Goal: Complete application form: Complete application form

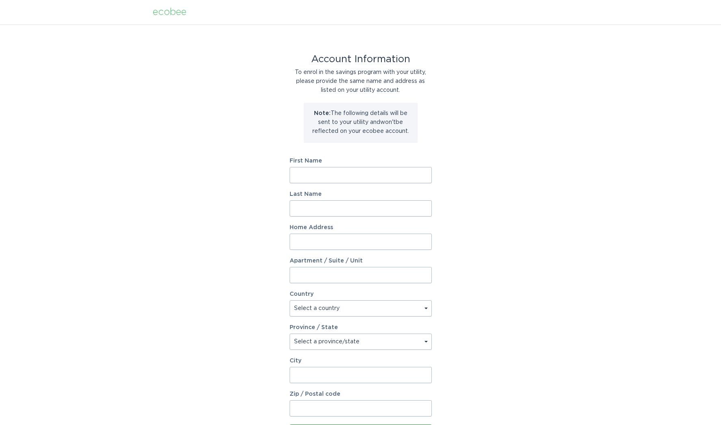
click at [318, 177] on input "First Name" at bounding box center [360, 175] width 142 height 16
type input "David"
type input "Loane"
type input "42 Goat Island Place"
select select "US"
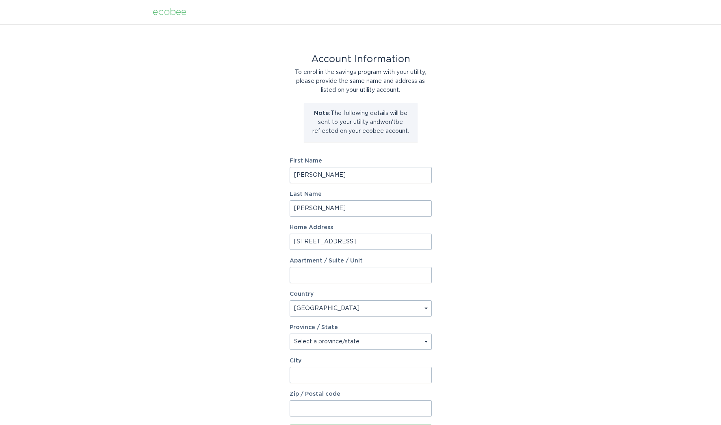
type input "Sheldon"
type input "29941"
select select "SC"
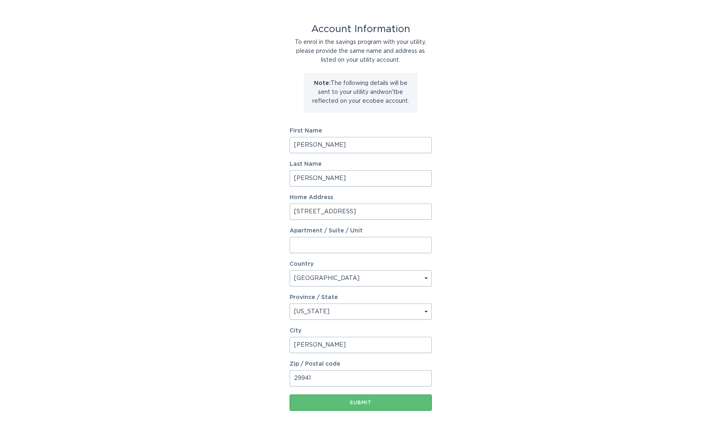
scroll to position [69, 0]
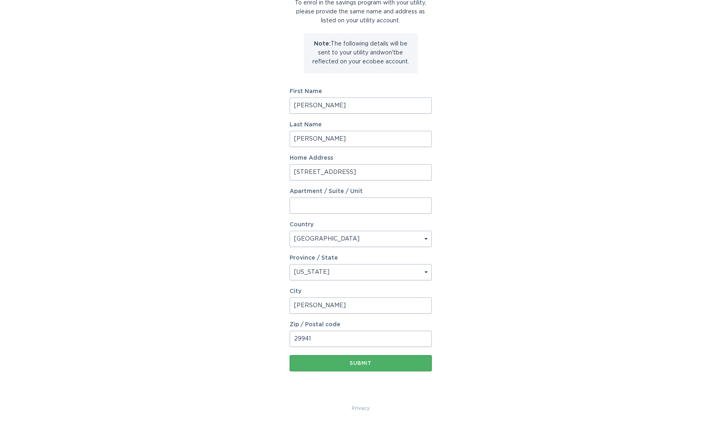
click at [356, 362] on div "Submit" at bounding box center [361, 363] width 134 height 5
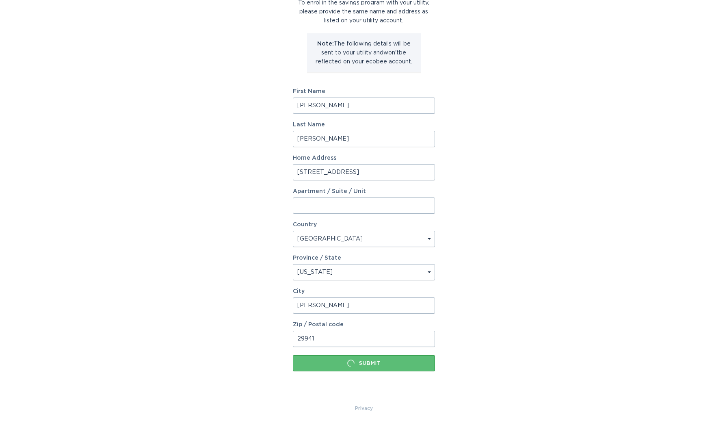
scroll to position [0, 0]
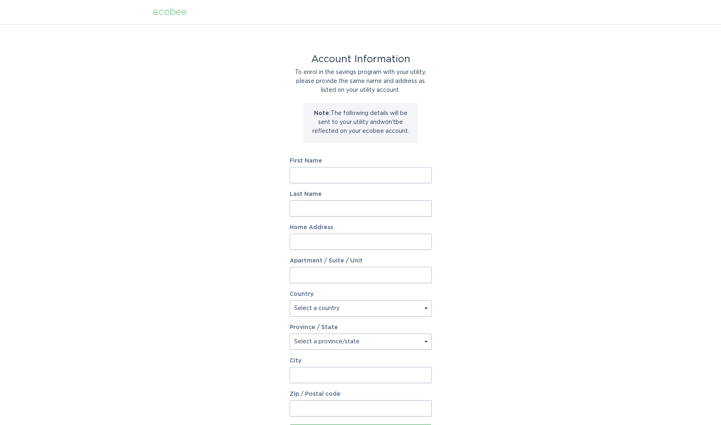
click at [302, 169] on input "First Name" at bounding box center [360, 175] width 142 height 16
type input "[PERSON_NAME]"
type input "[STREET_ADDRESS]"
select select "US"
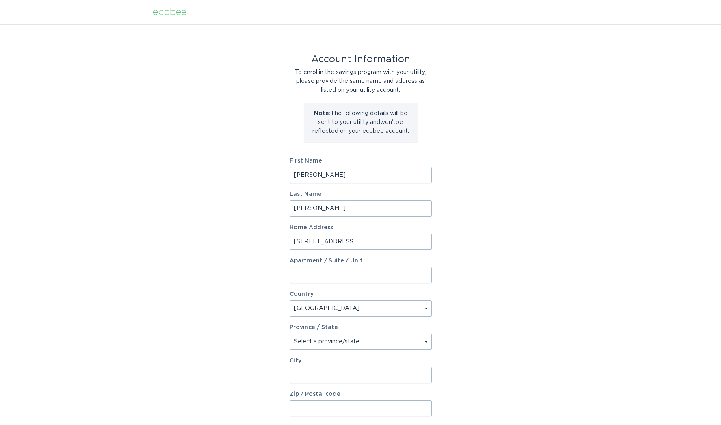
type input "[PERSON_NAME]"
type input "29941"
select select "SC"
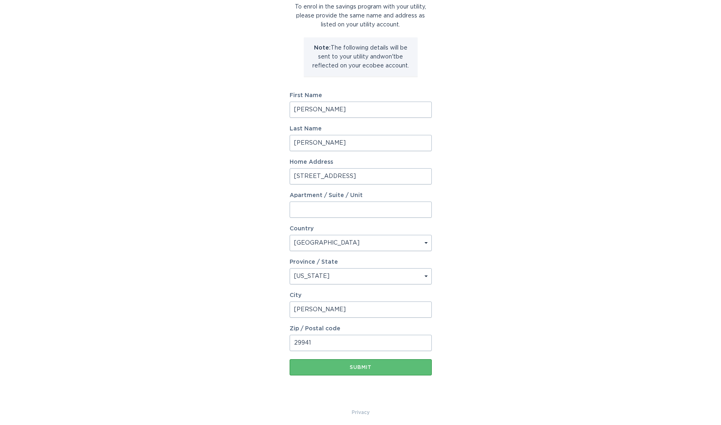
scroll to position [69, 0]
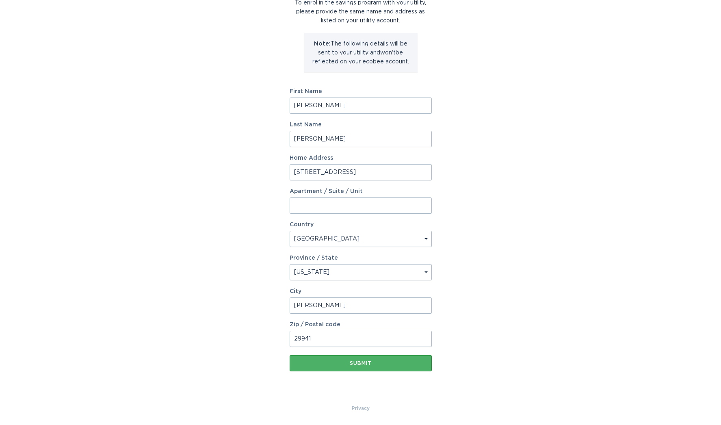
click at [356, 365] on div "Submit" at bounding box center [361, 363] width 134 height 5
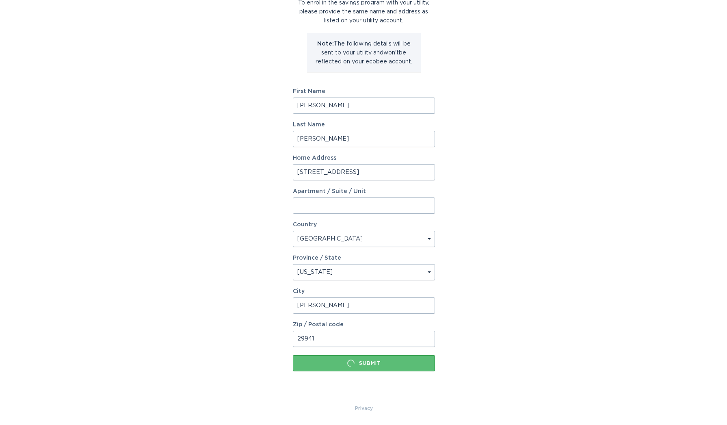
scroll to position [0, 0]
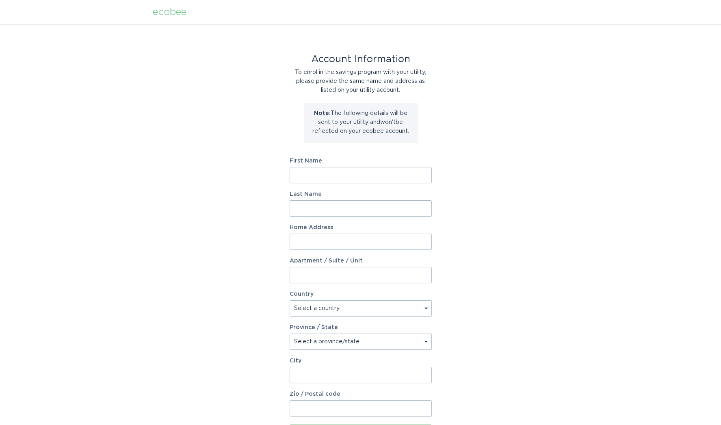
click at [351, 176] on input "First Name" at bounding box center [360, 175] width 142 height 16
type input "[PERSON_NAME]"
type input "[STREET_ADDRESS]"
select select "US"
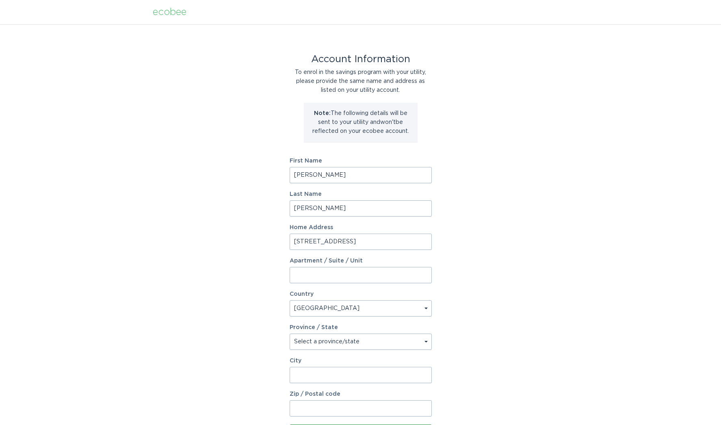
type input "[PERSON_NAME]"
type input "29941"
select select "SC"
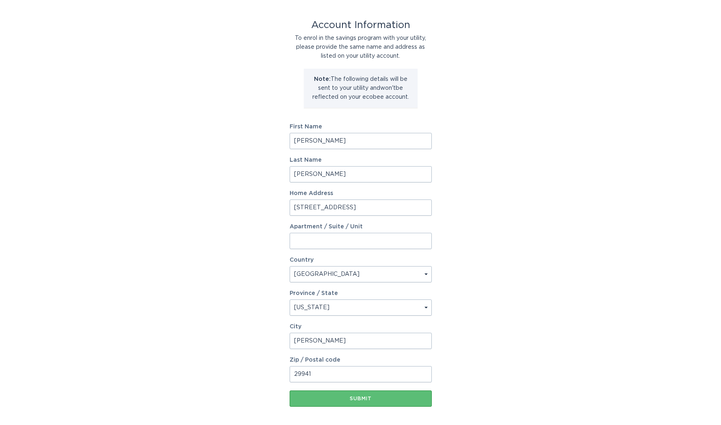
scroll to position [69, 0]
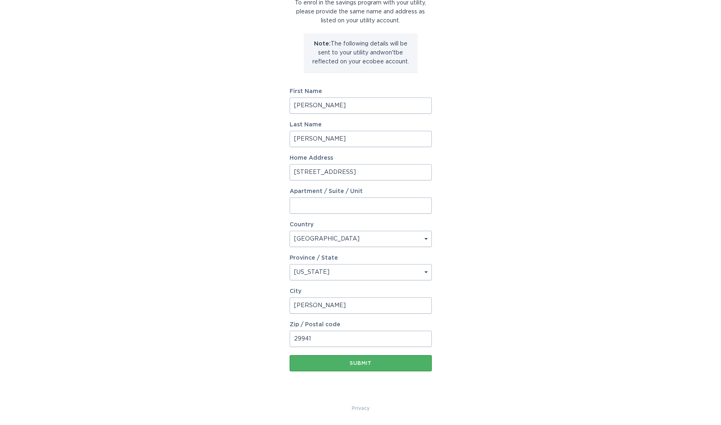
click at [360, 360] on button "Submit" at bounding box center [360, 363] width 142 height 16
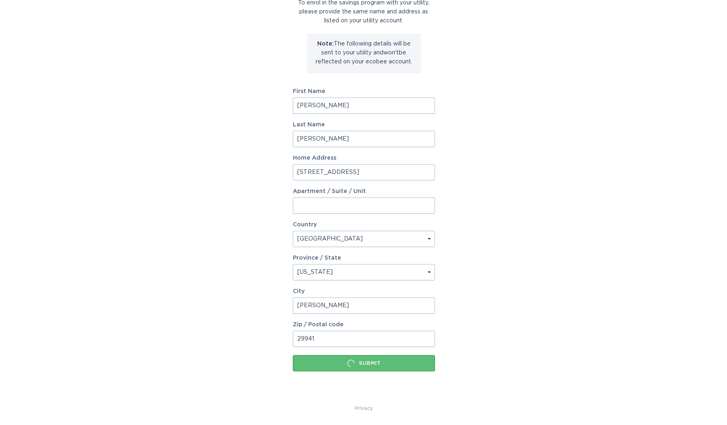
scroll to position [0, 0]
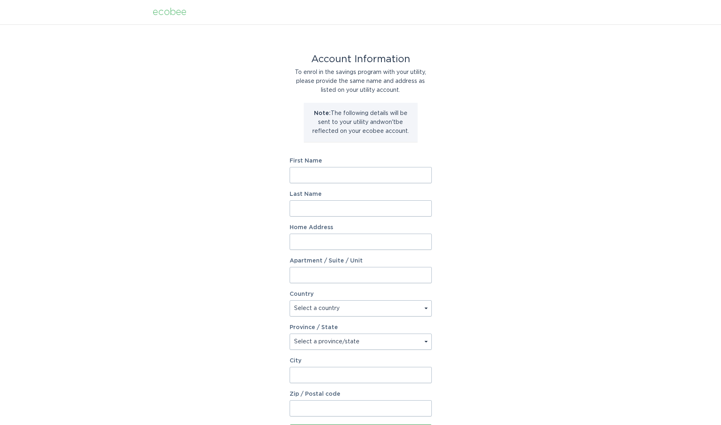
click at [353, 175] on input "First Name" at bounding box center [360, 175] width 142 height 16
type input "[PERSON_NAME]"
type input "[STREET_ADDRESS]"
select select "US"
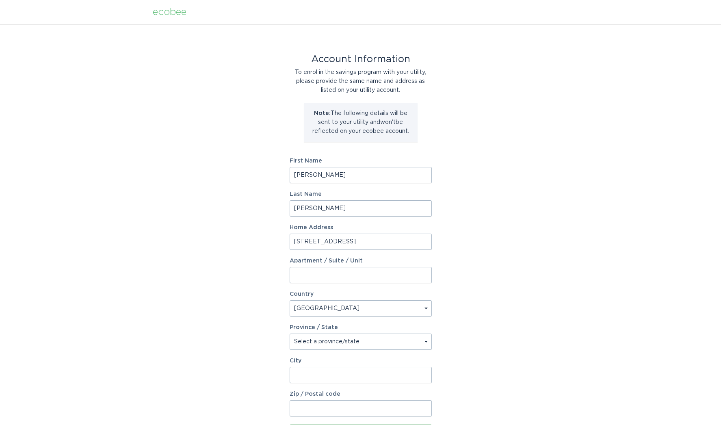
type input "[PERSON_NAME]"
type input "29941"
select select "SC"
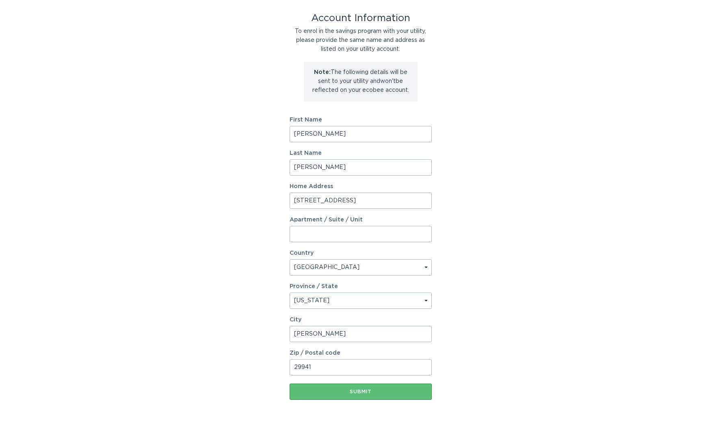
scroll to position [69, 0]
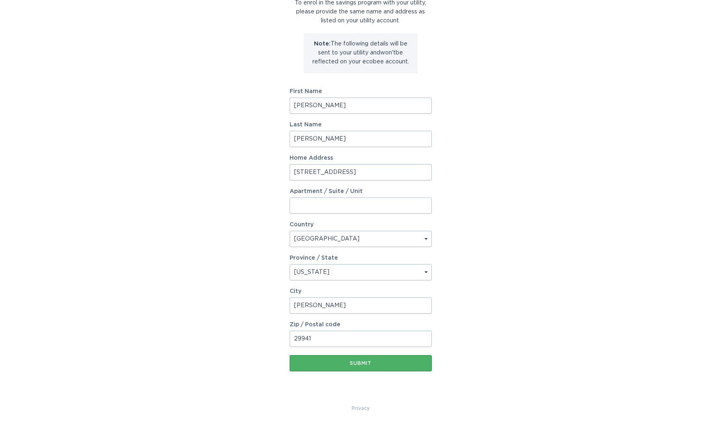
click at [360, 365] on div "Submit" at bounding box center [361, 363] width 134 height 5
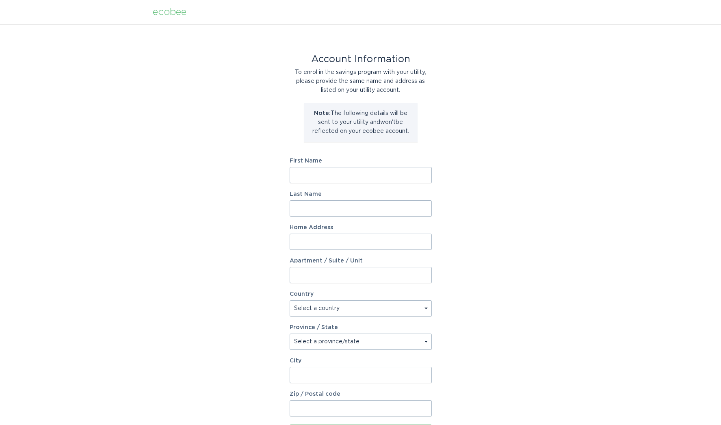
click at [328, 178] on input "First Name" at bounding box center [360, 175] width 142 height 16
type input "[PERSON_NAME]"
type input "[STREET_ADDRESS]"
select select "US"
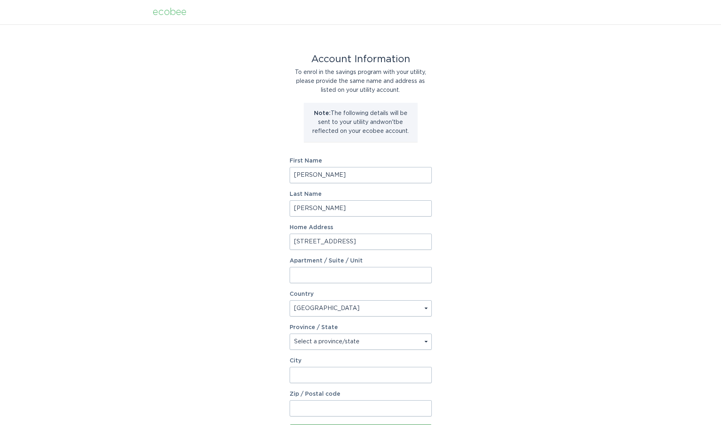
type input "Sheldon"
type input "29941"
select select "SC"
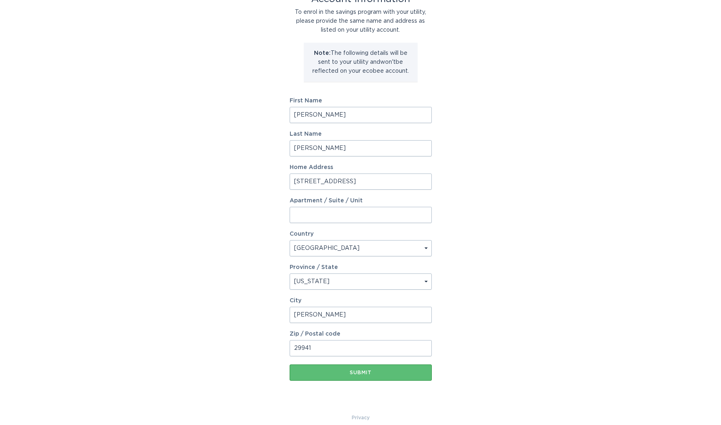
scroll to position [69, 0]
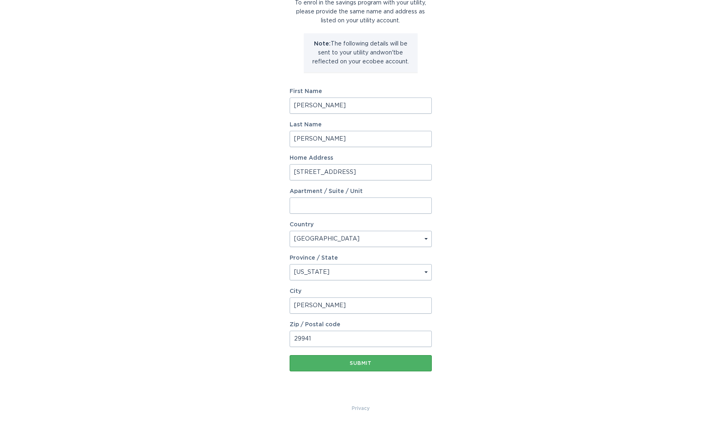
click at [365, 358] on button "Submit" at bounding box center [360, 363] width 142 height 16
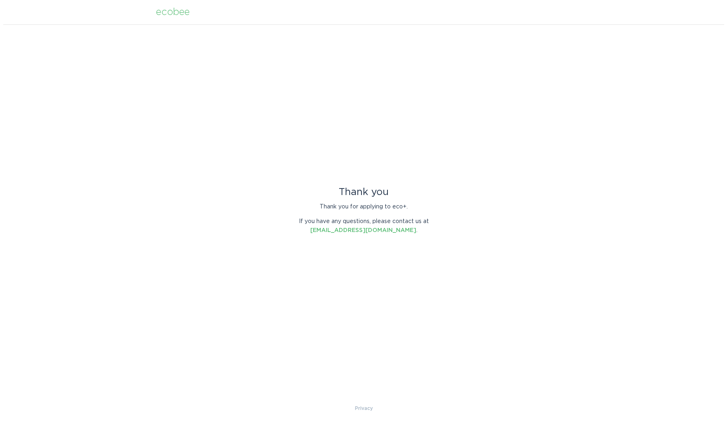
scroll to position [0, 0]
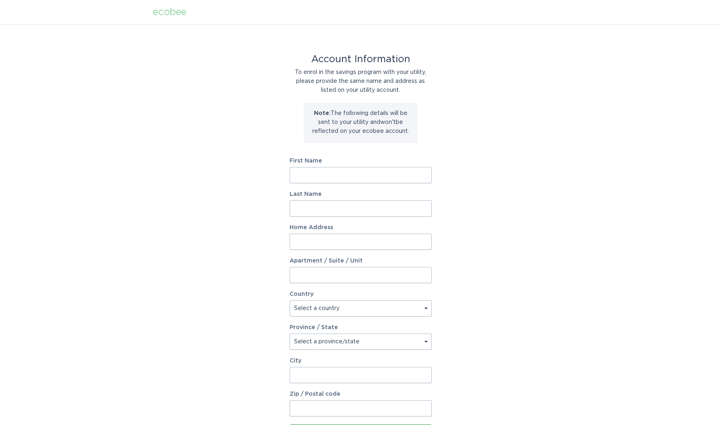
click at [332, 179] on input "First Name" at bounding box center [360, 175] width 142 height 16
type input "David"
type input "Loane"
type input "42 Goat Island Place"
select select "US"
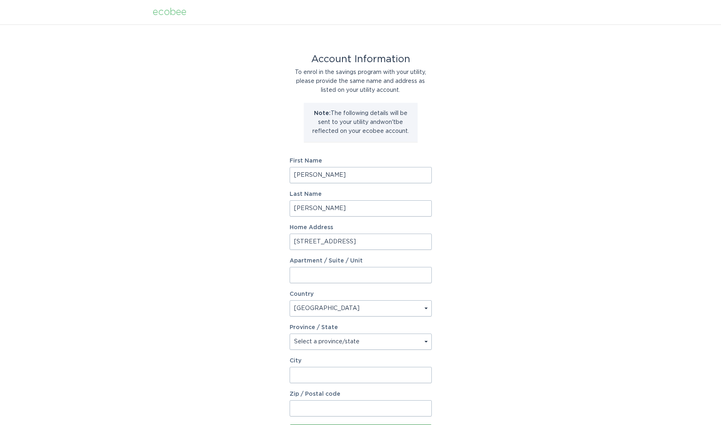
type input "Sheldon"
type input "29941"
select select "SC"
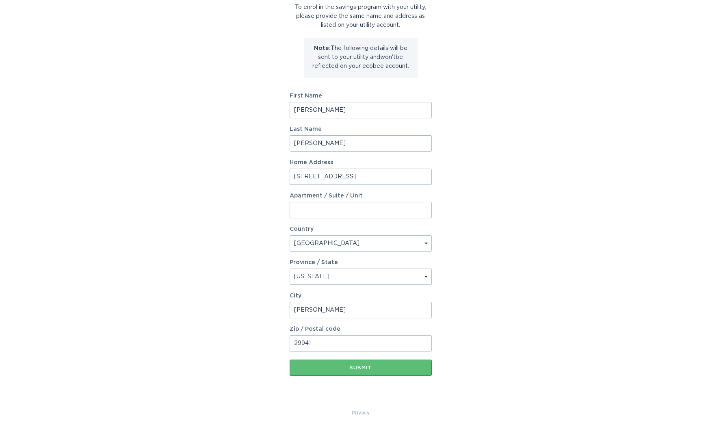
scroll to position [69, 0]
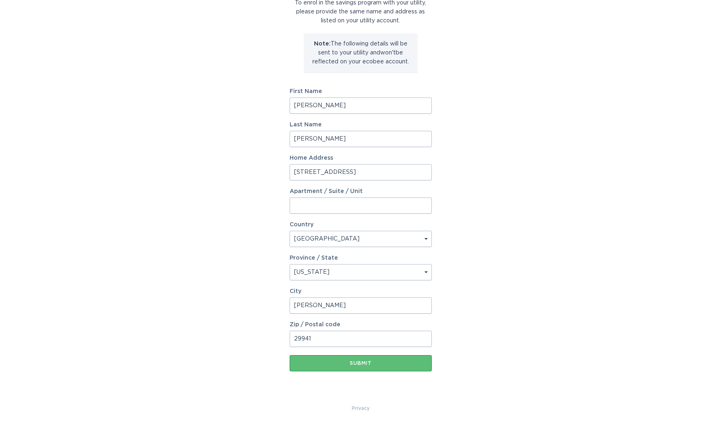
click at [373, 354] on form "First Name David Last Name Loane Home Address 42 Goat Island Place Apartment / …" at bounding box center [360, 230] width 142 height 283
click at [372, 361] on div "Submit" at bounding box center [361, 363] width 134 height 5
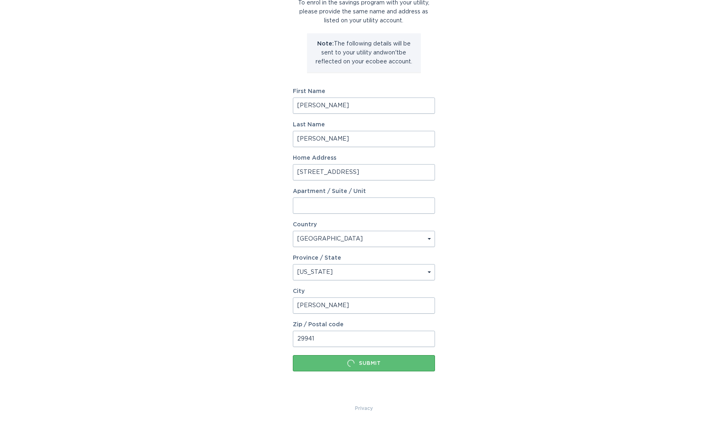
scroll to position [0, 0]
